Goal: Complete application form: Complete application form

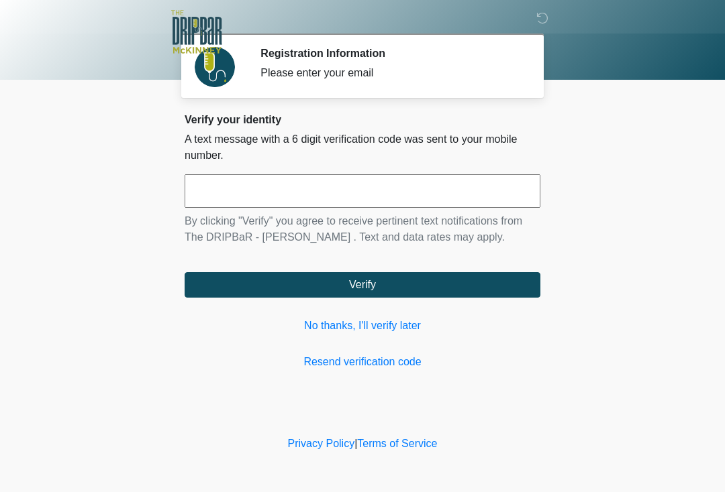
scroll to position [4, 1]
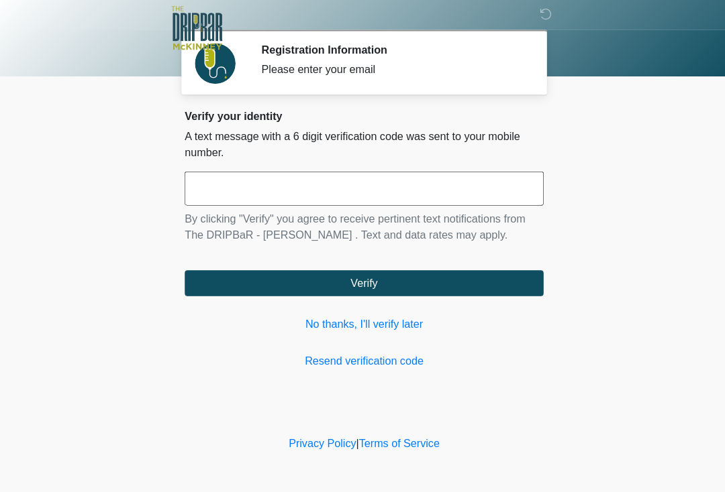
click at [203, 188] on input "text" at bounding box center [362, 191] width 356 height 34
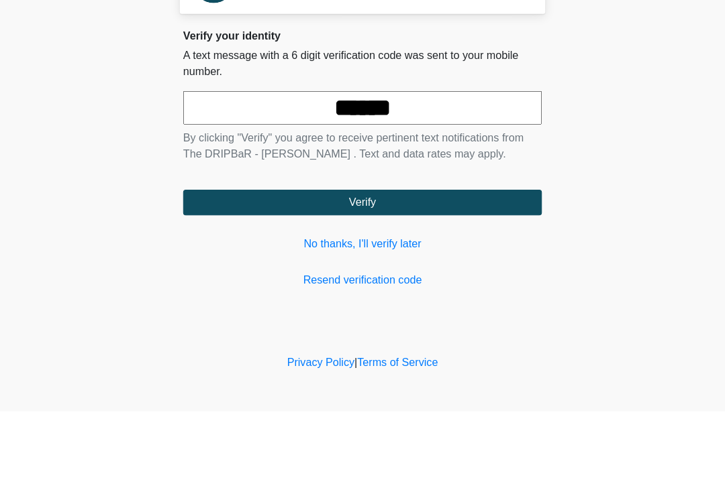
type input "******"
click at [209, 272] on button "Verify" at bounding box center [362, 284] width 356 height 25
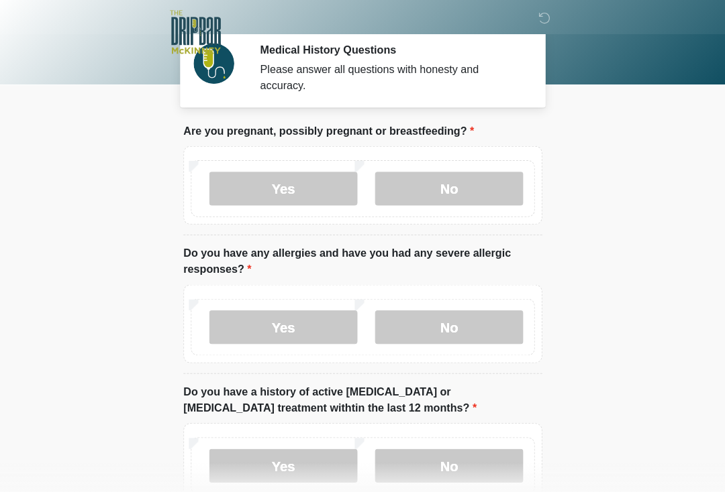
click at [411, 195] on label "No" at bounding box center [447, 187] width 147 height 34
click at [415, 325] on label "No" at bounding box center [447, 325] width 147 height 34
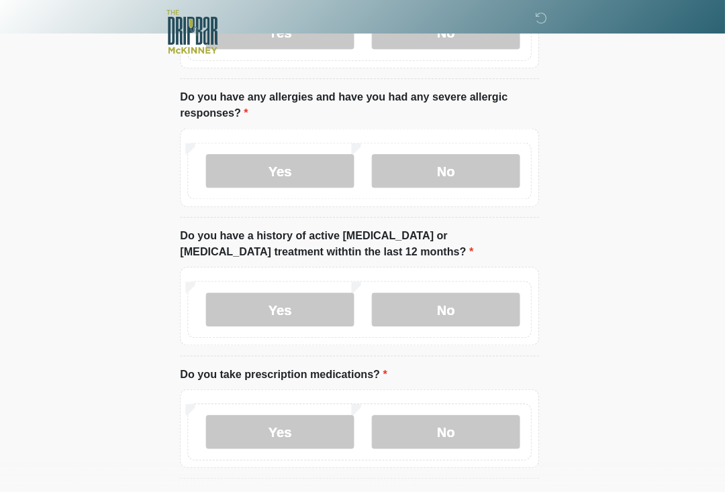
click at [417, 310] on label "No" at bounding box center [447, 307] width 147 height 34
click at [401, 435] on label "No" at bounding box center [447, 429] width 147 height 34
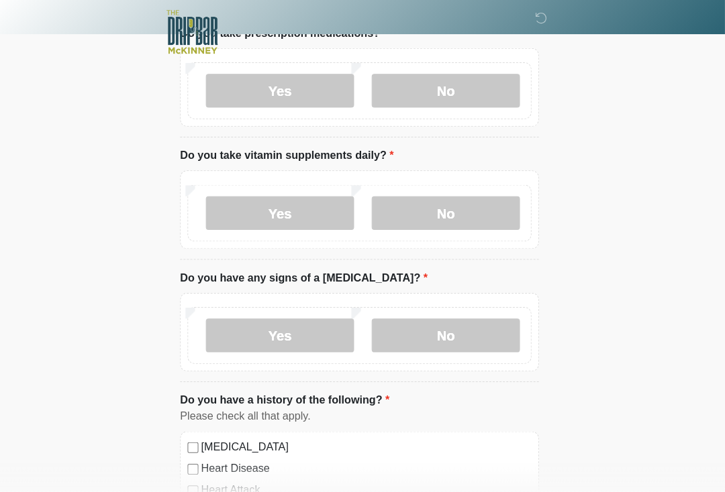
scroll to position [499, 0]
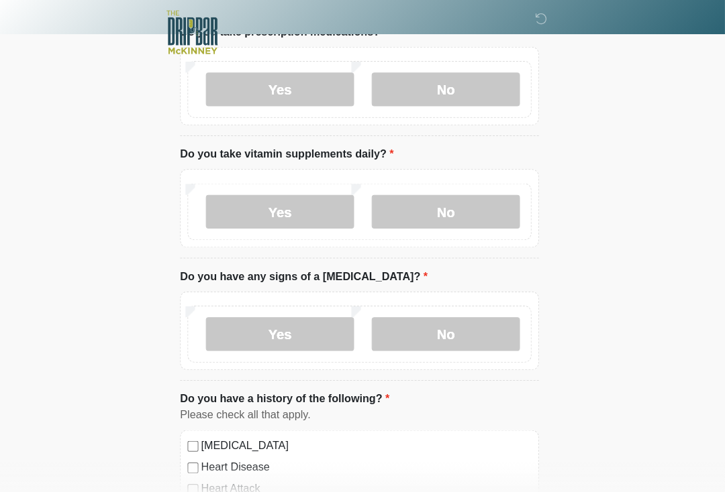
click at [410, 211] on label "No" at bounding box center [447, 210] width 147 height 34
click at [399, 345] on label "No" at bounding box center [447, 332] width 147 height 34
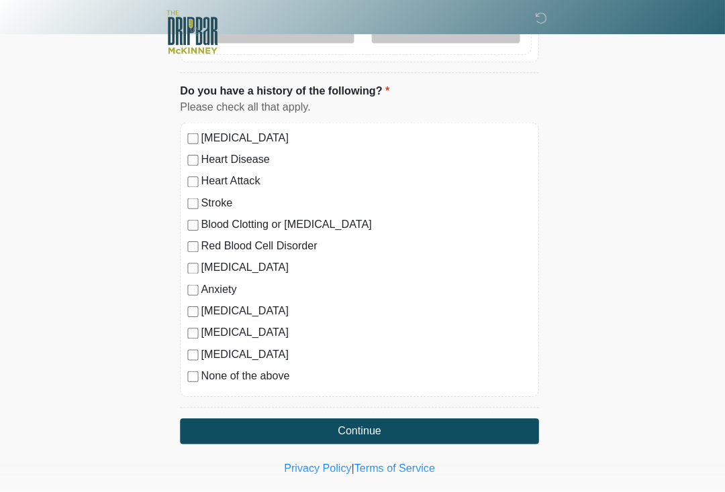
scroll to position [804, 0]
click at [267, 421] on button "Continue" at bounding box center [362, 427] width 356 height 25
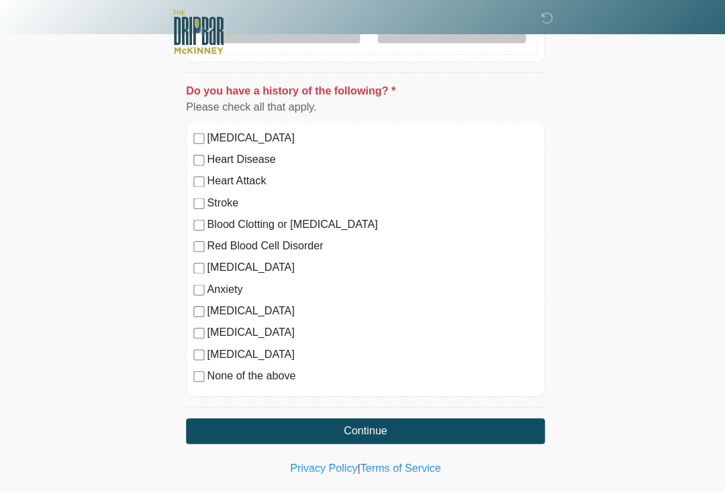
click at [225, 416] on button "Continue" at bounding box center [362, 427] width 356 height 25
click at [217, 428] on button "Continue" at bounding box center [362, 427] width 356 height 25
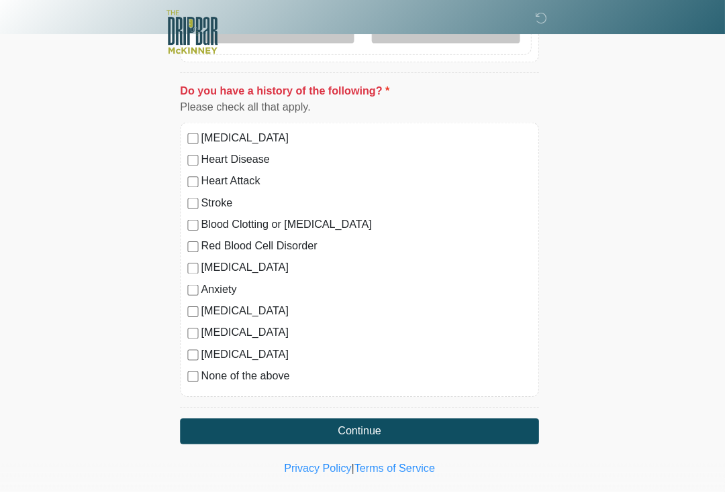
click at [217, 419] on button "Continue" at bounding box center [362, 427] width 356 height 25
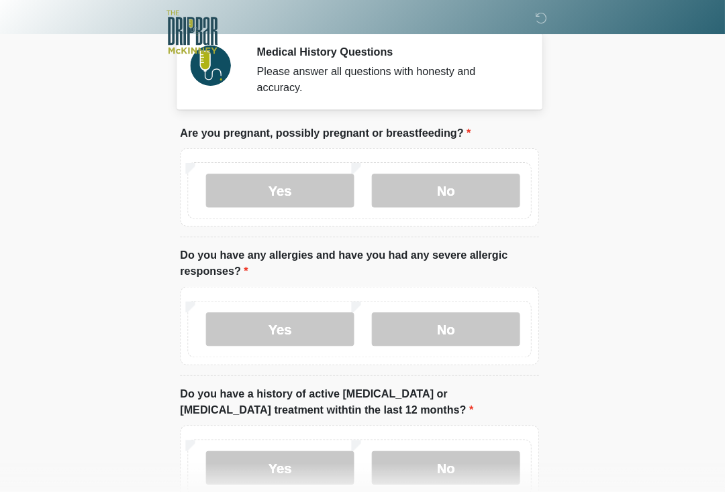
scroll to position [0, 0]
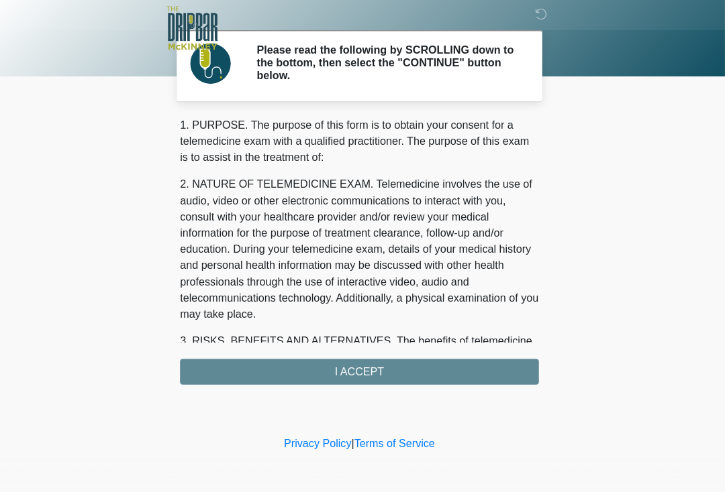
click at [265, 354] on div "1. PURPOSE. The purpose of this form is to obtain your consent for a telemedici…" at bounding box center [362, 253] width 356 height 266
click at [272, 353] on div "1. PURPOSE. The purpose of this form is to obtain your consent for a telemedici…" at bounding box center [362, 253] width 356 height 266
click at [272, 352] on div "1. PURPOSE. The purpose of this form is to obtain your consent for a telemedici…" at bounding box center [362, 253] width 356 height 266
click at [259, 370] on div "1. PURPOSE. The purpose of this form is to obtain your consent for a telemedici…" at bounding box center [362, 253] width 356 height 266
click at [242, 362] on div "1. PURPOSE. The purpose of this form is to obtain your consent for a telemedici…" at bounding box center [362, 253] width 356 height 266
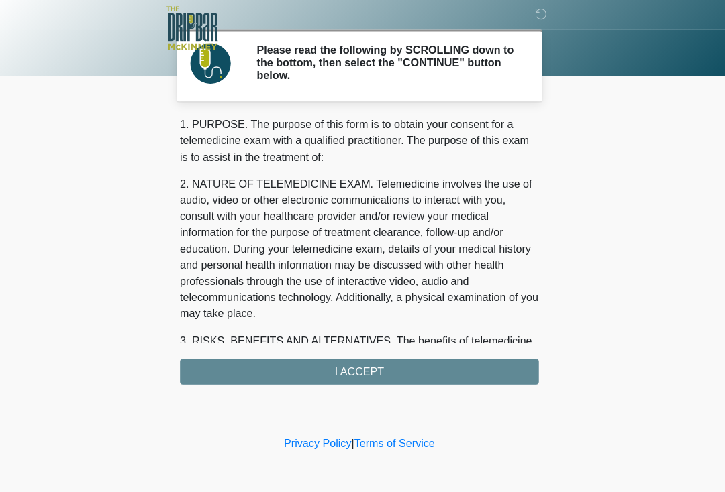
click at [254, 345] on div "1. PURPOSE. The purpose of this form is to obtain your consent for a telemedici…" at bounding box center [362, 253] width 356 height 266
click at [288, 368] on div "1. PURPOSE. The purpose of this form is to obtain your consent for a telemedici…" at bounding box center [362, 253] width 356 height 266
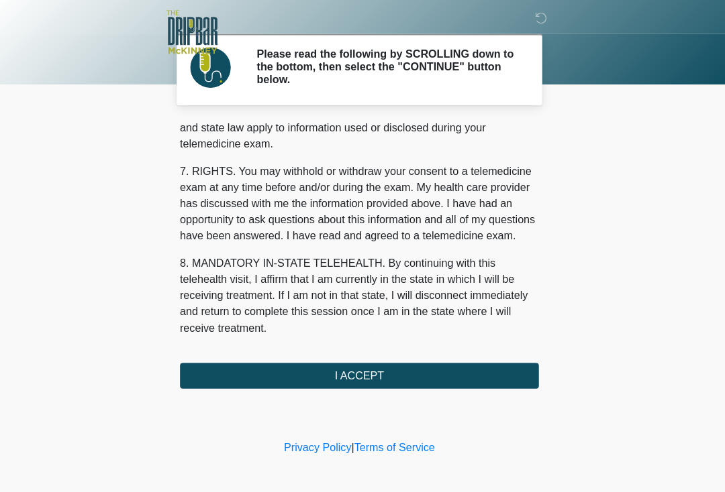
scroll to position [570, 0]
click at [245, 380] on button "I ACCEPT" at bounding box center [362, 372] width 356 height 25
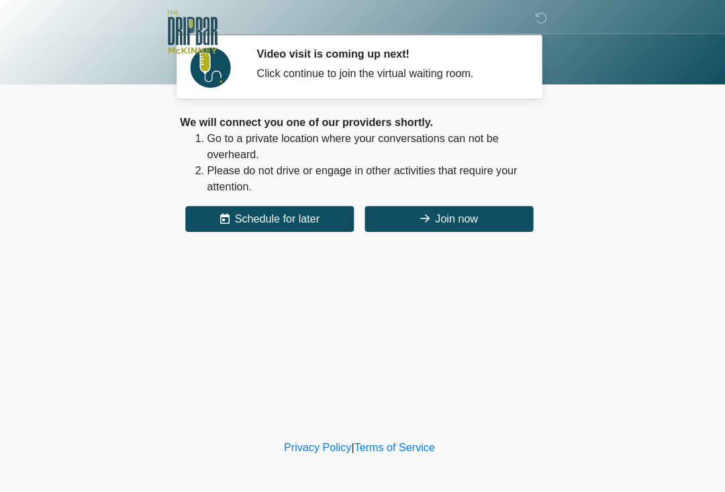
click at [455, 213] on button "Join now" at bounding box center [451, 217] width 167 height 25
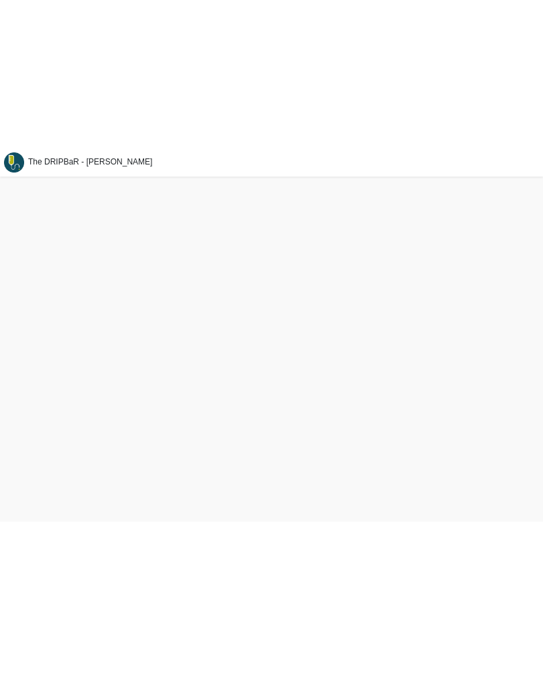
scroll to position [9, 0]
